Goal: Task Accomplishment & Management: Manage account settings

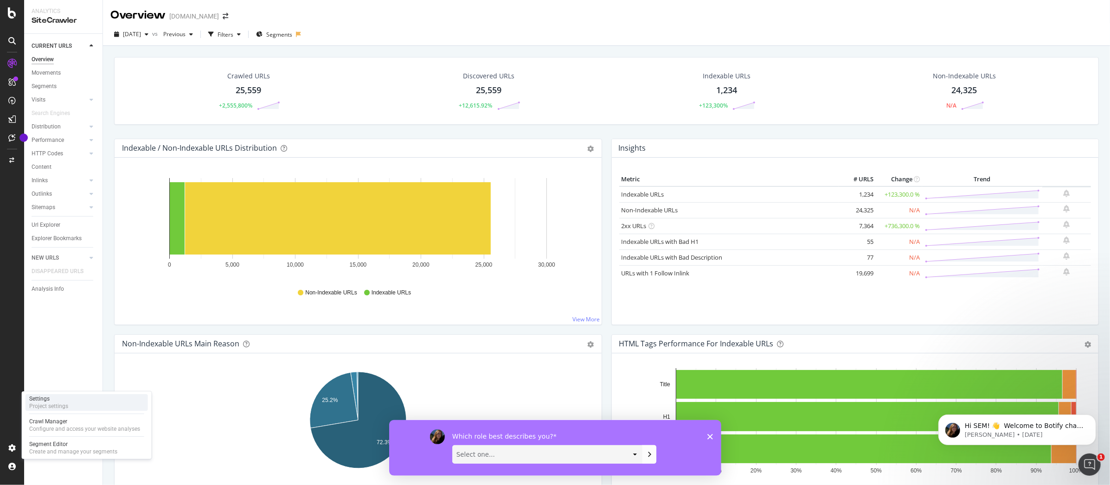
click at [54, 402] on div "Settings" at bounding box center [48, 398] width 39 height 7
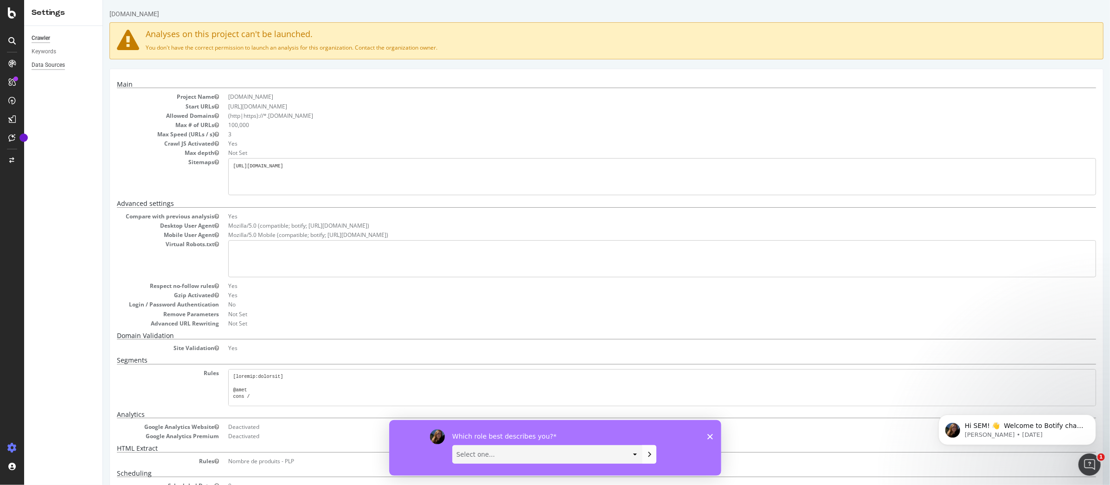
click at [54, 62] on div "Data Sources" at bounding box center [48, 65] width 33 height 10
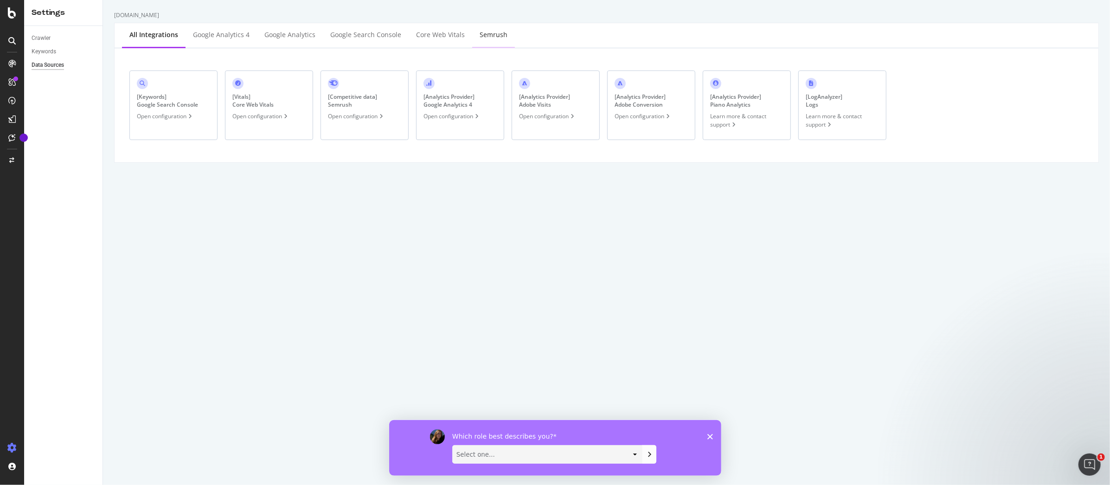
click at [484, 37] on div "Semrush" at bounding box center [494, 34] width 28 height 9
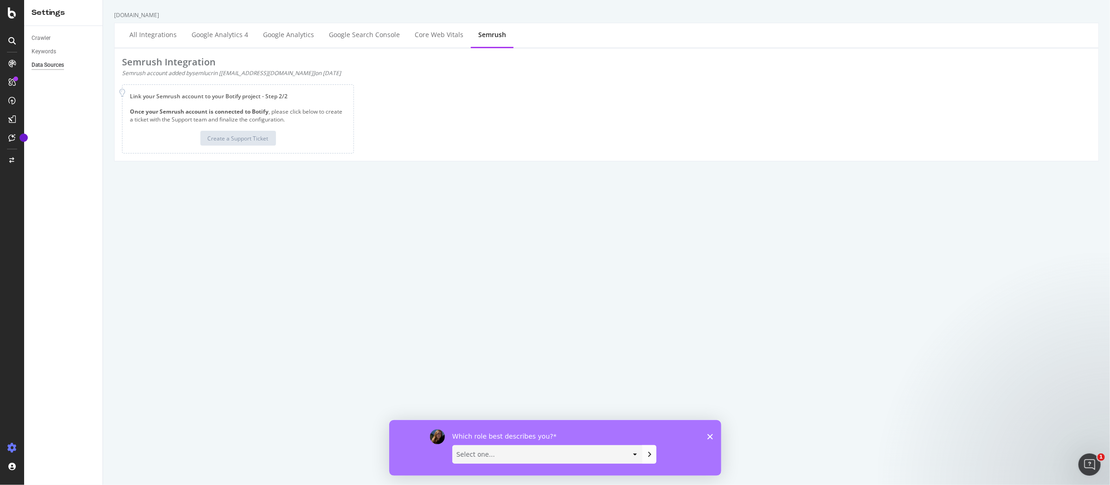
drag, startPoint x: 180, startPoint y: 92, endPoint x: 258, endPoint y: 96, distance: 77.6
click at [258, 96] on div "Link your Semrush account to your Botify project - Step 2/2" at bounding box center [238, 96] width 216 height 8
drag, startPoint x: 290, startPoint y: 96, endPoint x: 153, endPoint y: 92, distance: 137.8
click at [153, 92] on div "Link your Semrush account to your Botify project - Step 2/2" at bounding box center [238, 96] width 216 height 8
drag, startPoint x: 132, startPoint y: 112, endPoint x: 288, endPoint y: 123, distance: 156.3
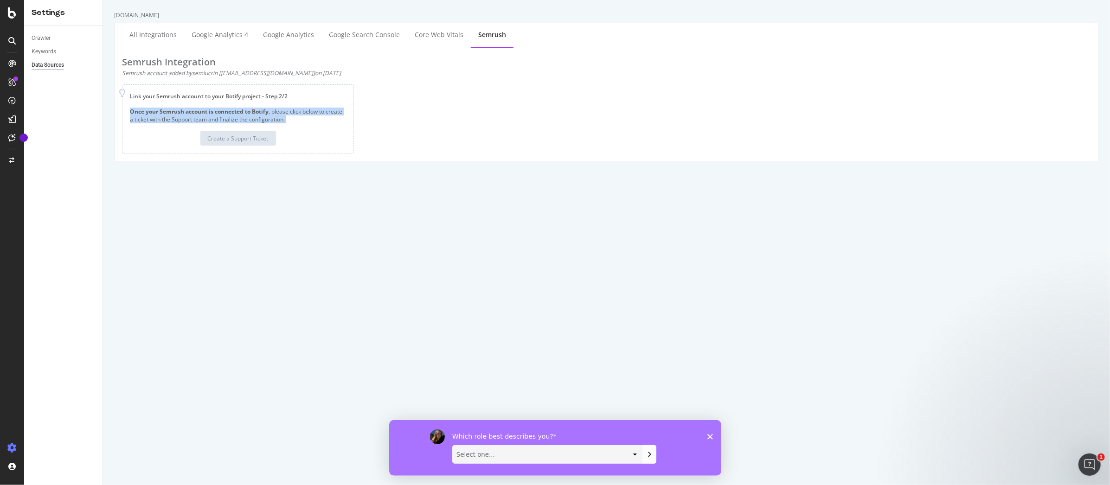
click at [288, 123] on div "Once your Semrush account is connected to Botify , please click below to create…" at bounding box center [238, 127] width 216 height 38
click at [234, 158] on div "Semrush Integration Semrush account added by semlucrin [[EMAIL_ADDRESS][DOMAIN_…" at bounding box center [607, 104] width 984 height 113
click at [709, 412] on polygon "Close survey" at bounding box center [710, 437] width 6 height 6
